Goal: Register for event/course

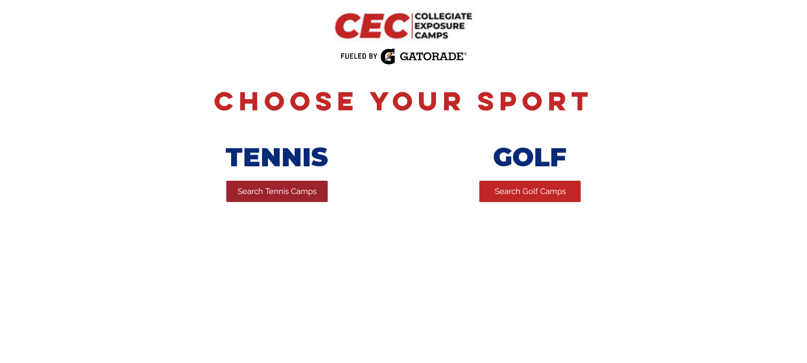
click at [292, 200] on link "Search Tennis Camps" at bounding box center [276, 191] width 101 height 21
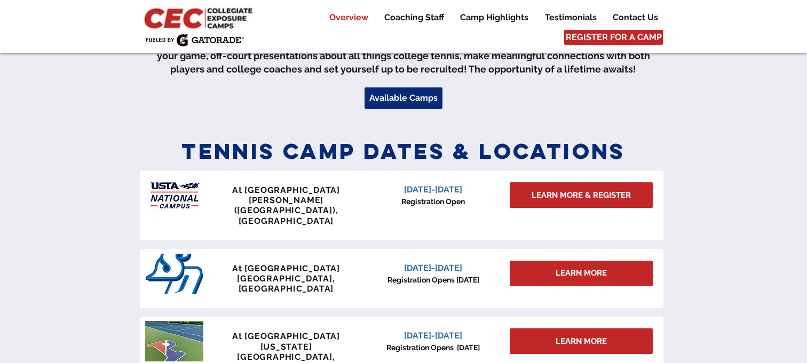
scroll to position [393, 0]
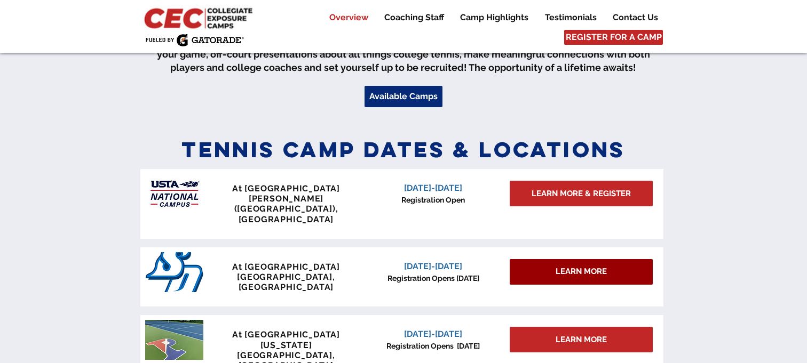
click at [633, 259] on div "LEARN MORE" at bounding box center [580, 272] width 143 height 26
click at [532, 259] on div "LEARN MORE" at bounding box center [580, 272] width 143 height 26
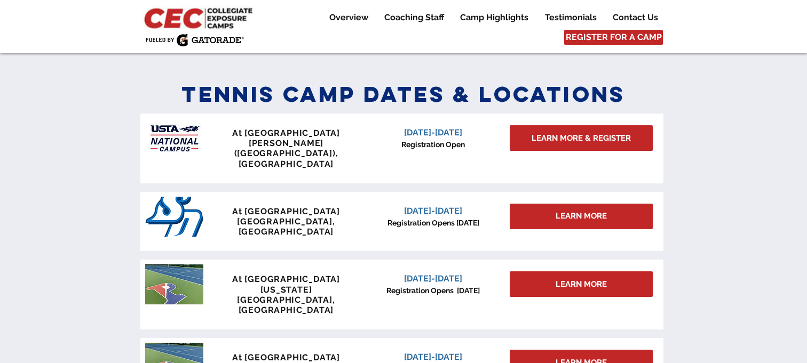
scroll to position [426, 0]
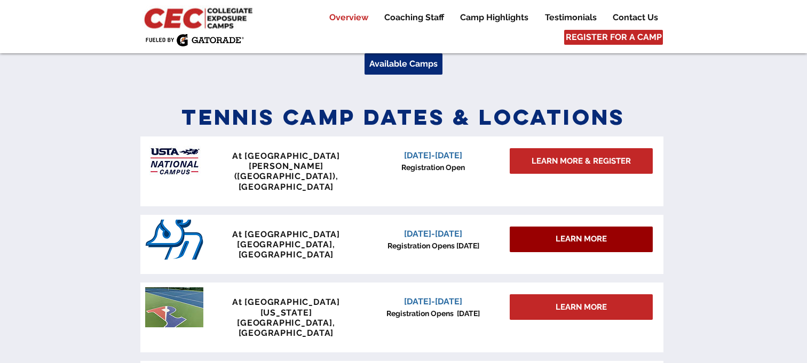
click at [617, 227] on div "LEARN MORE" at bounding box center [580, 240] width 143 height 26
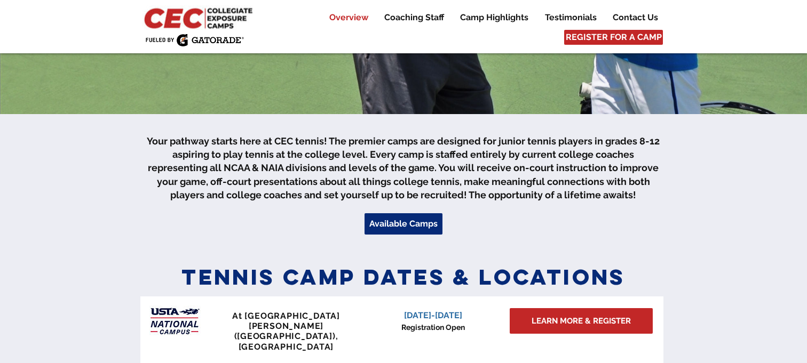
scroll to position [0, 0]
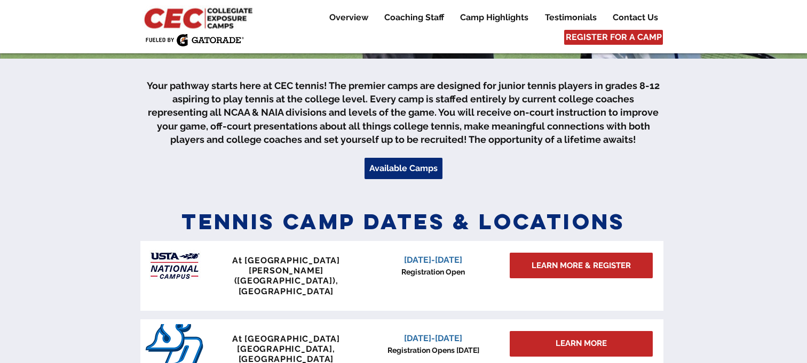
scroll to position [329, 0]
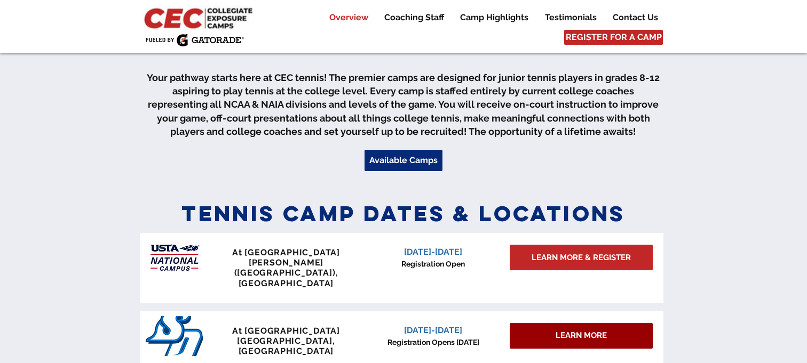
click at [537, 323] on div "LEARN MORE" at bounding box center [580, 336] width 143 height 26
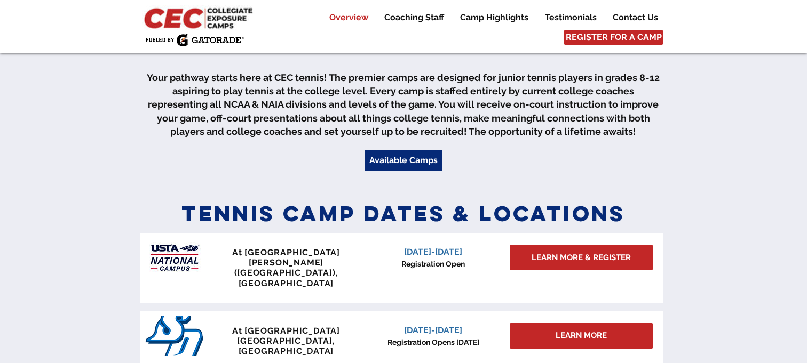
click at [426, 325] on span "[DATE]-[DATE]" at bounding box center [433, 330] width 58 height 10
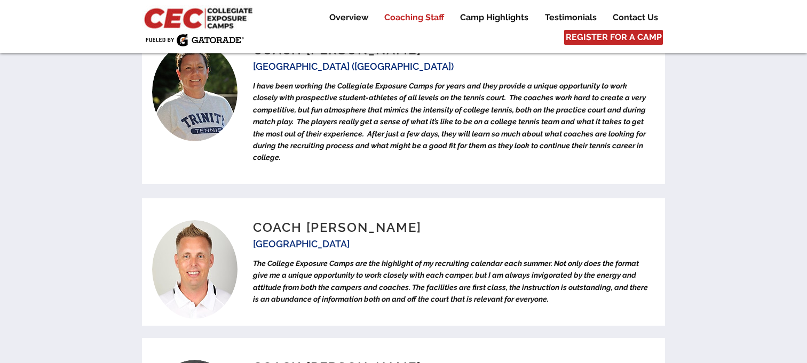
scroll to position [4329, 0]
